Goal: Information Seeking & Learning: Check status

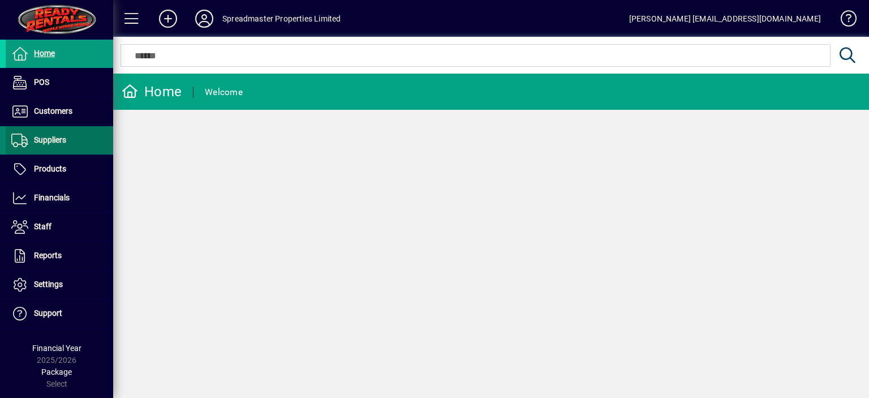
click at [59, 138] on span "Suppliers" at bounding box center [50, 139] width 32 height 9
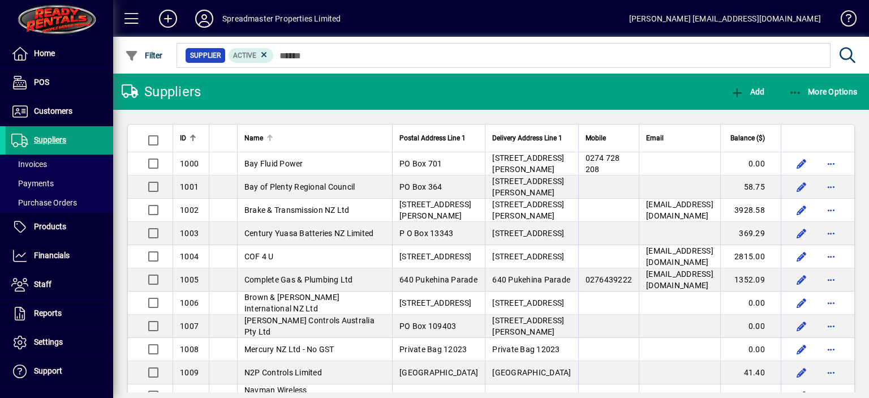
click at [269, 138] on div at bounding box center [270, 136] width 3 height 3
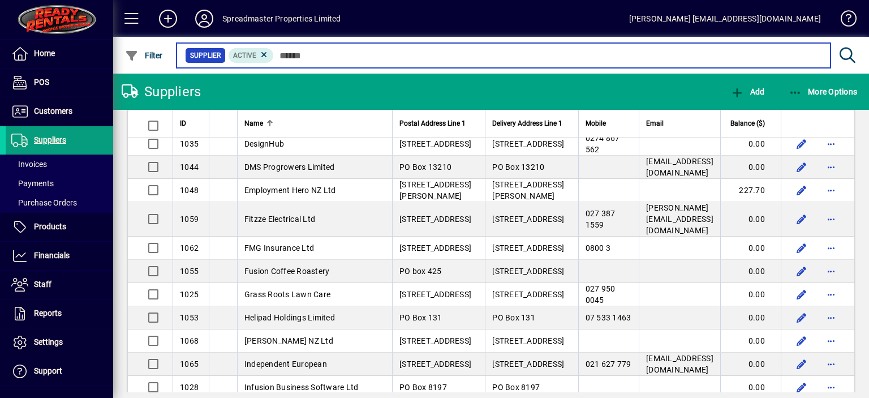
scroll to position [736, 0]
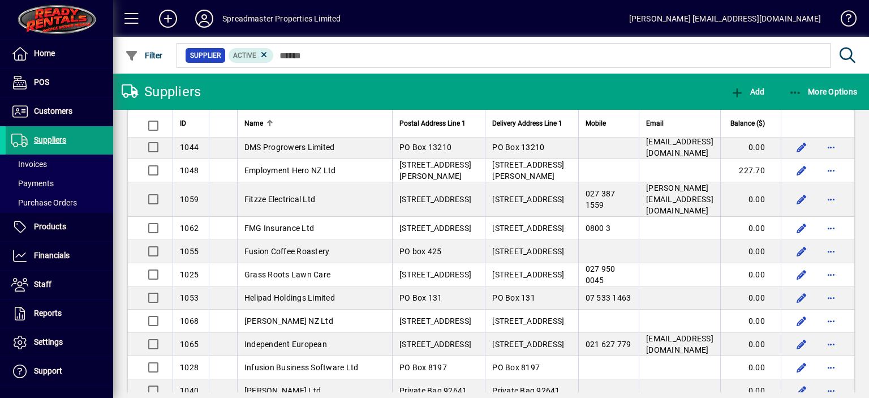
click at [303, 105] on span "Complete Gas & Plumbing Ltd" at bounding box center [299, 100] width 109 height 9
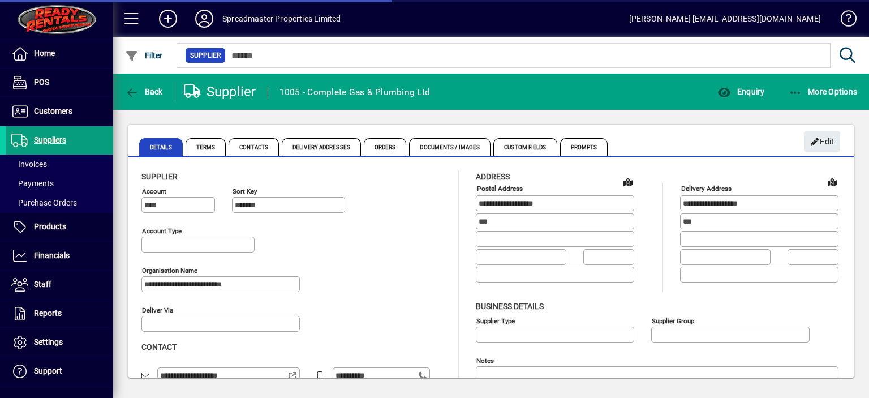
type input "**********"
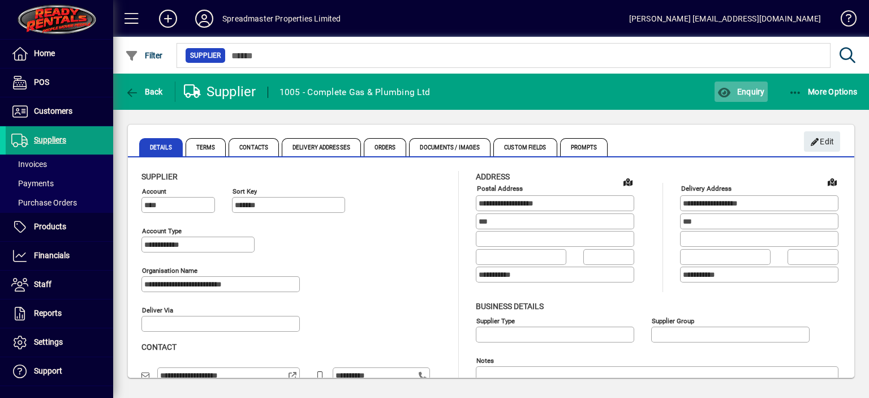
click at [744, 89] on span "Enquiry" at bounding box center [741, 91] width 47 height 9
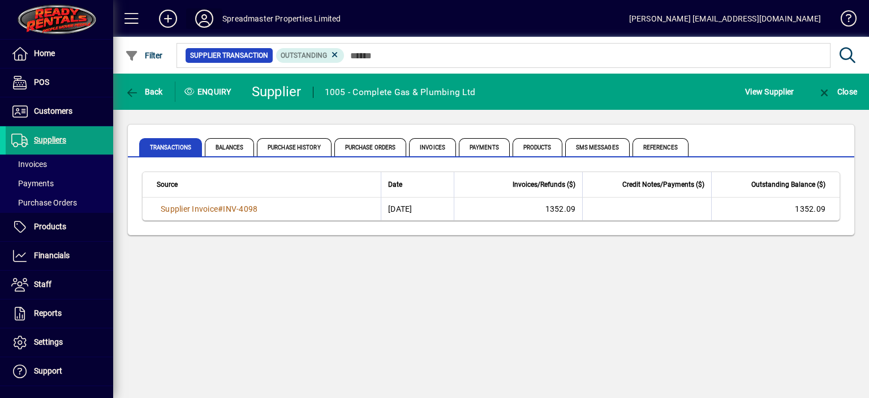
click at [200, 19] on icon at bounding box center [204, 19] width 23 height 18
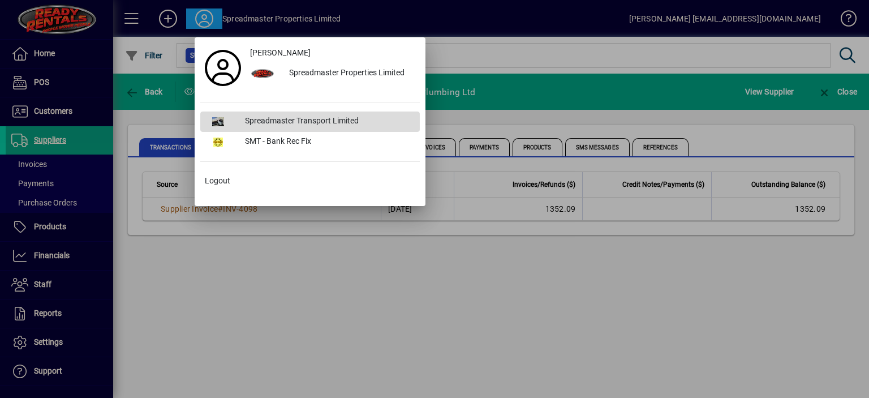
click at [276, 118] on div "Spreadmaster Transport Limited" at bounding box center [328, 122] width 184 height 20
